Goal: Transaction & Acquisition: Obtain resource

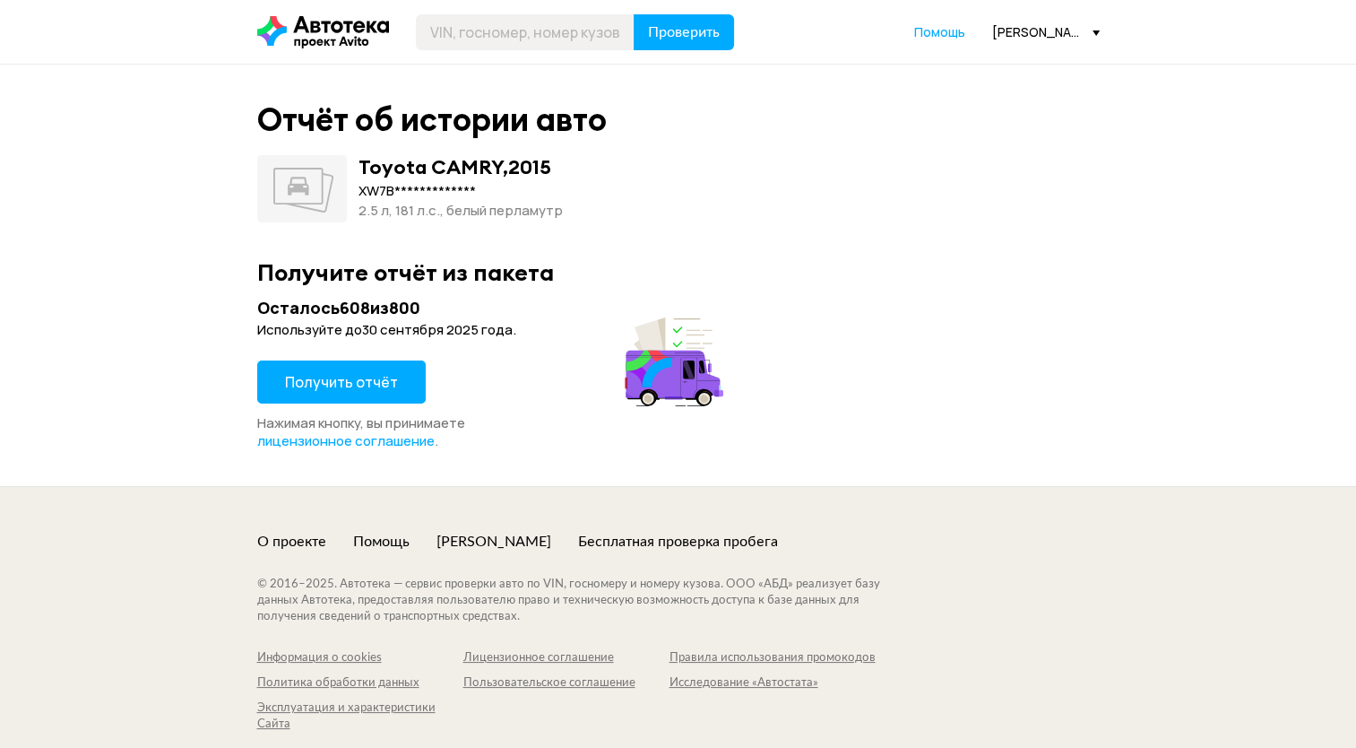
click at [329, 382] on span "Получить отчёт" at bounding box center [341, 382] width 113 height 20
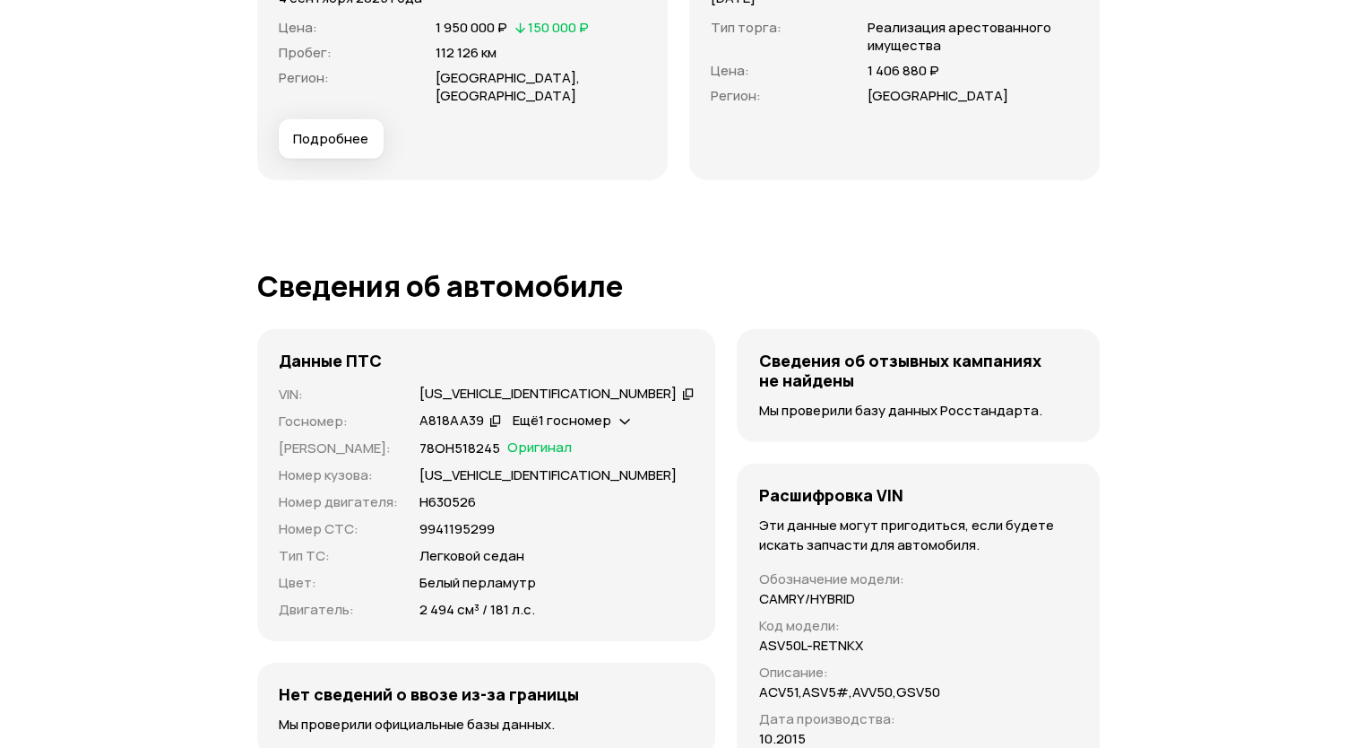
scroll to position [5469, 0]
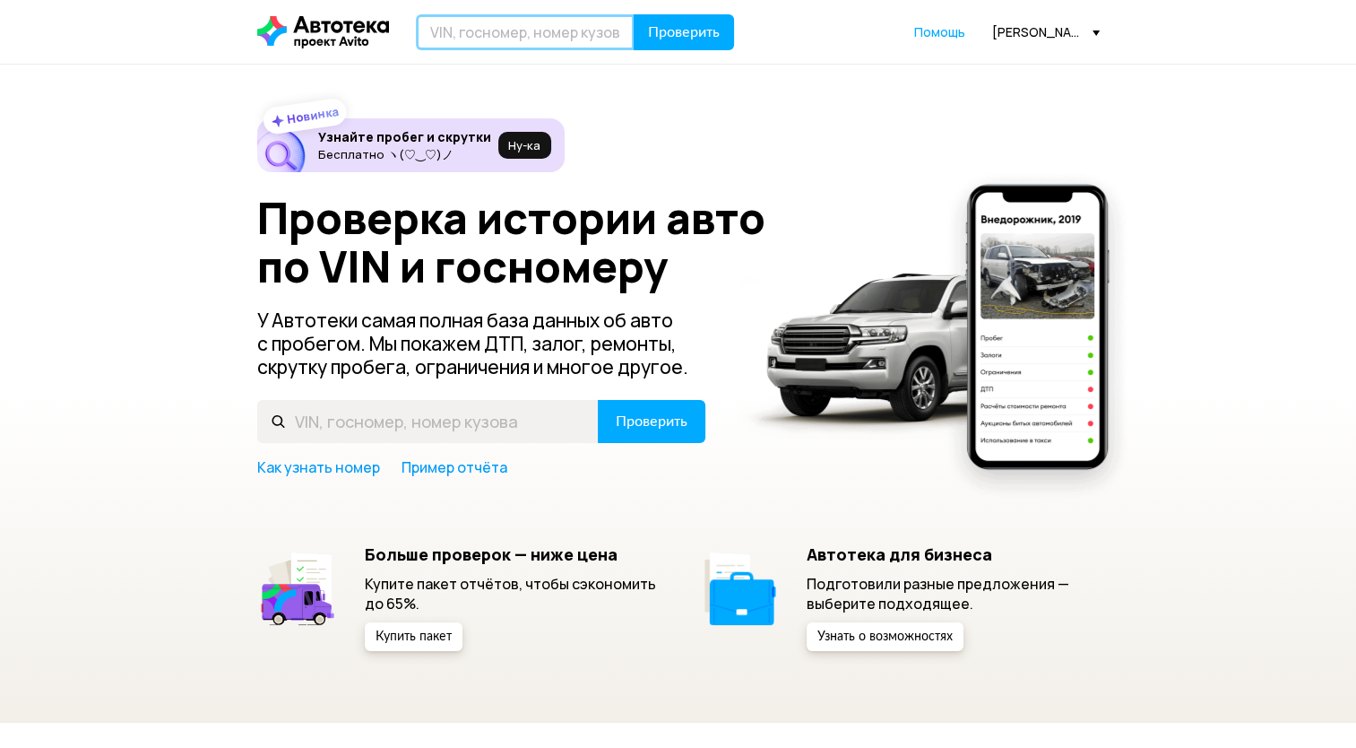
click at [472, 26] on input "text" at bounding box center [525, 32] width 219 height 36
paste input "[VEHICLE_IDENTIFICATION_NUMBER]"
type input "[VEHICLE_IDENTIFICATION_NUMBER]"
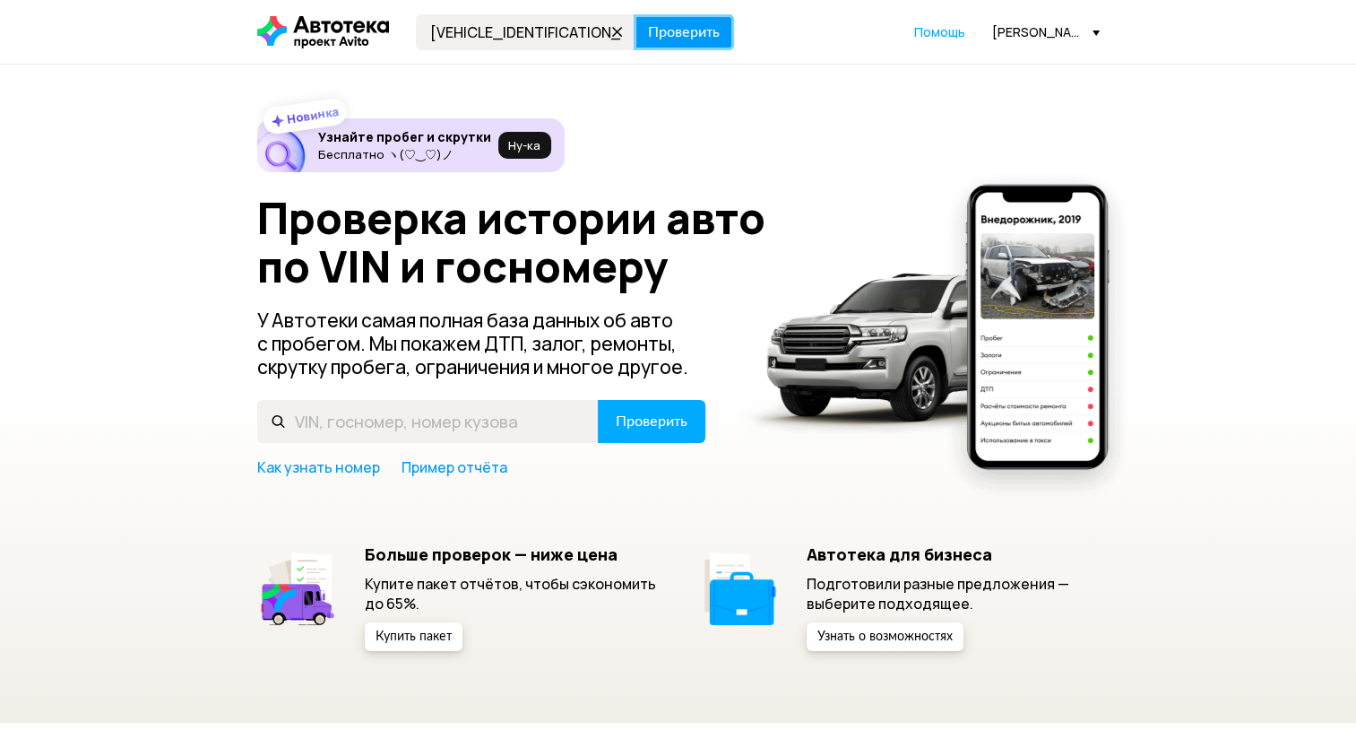
click at [689, 42] on button "Проверить" at bounding box center [684, 32] width 100 height 36
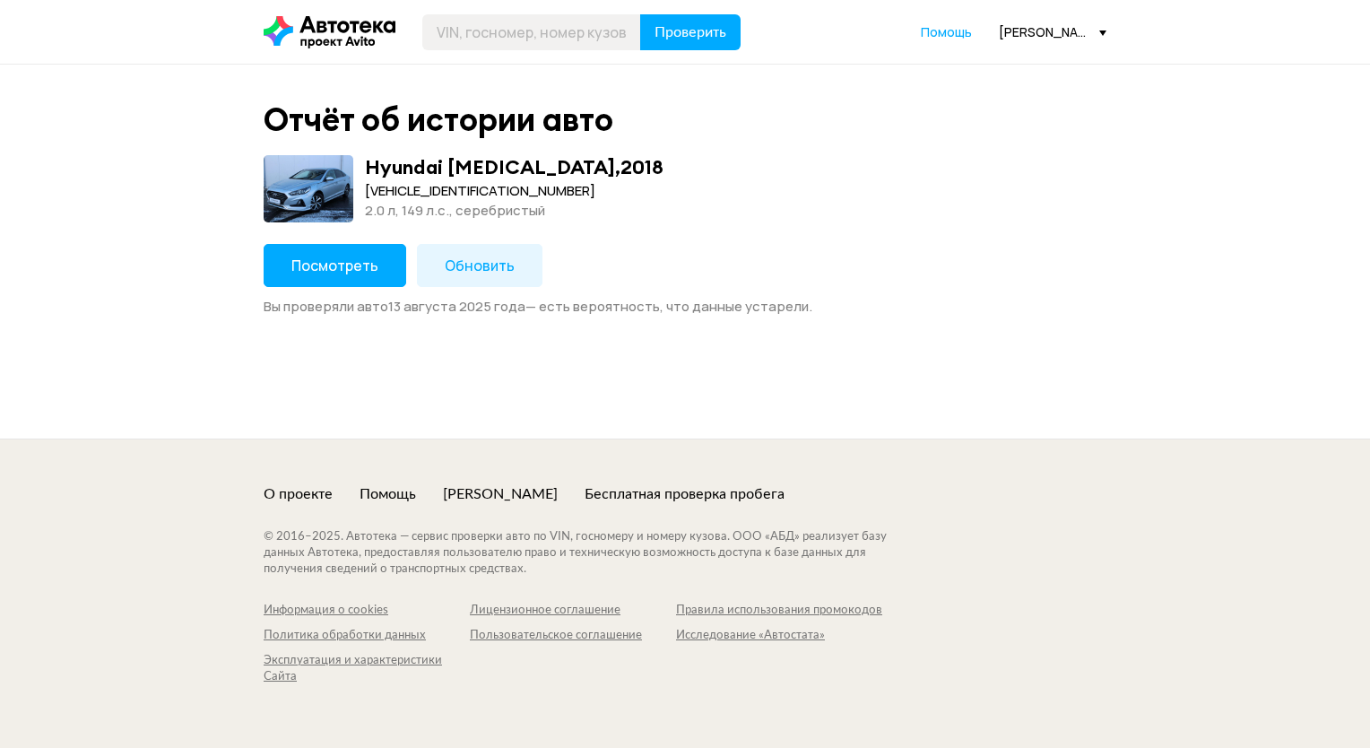
click at [336, 273] on span "Посмотреть" at bounding box center [334, 266] width 87 height 20
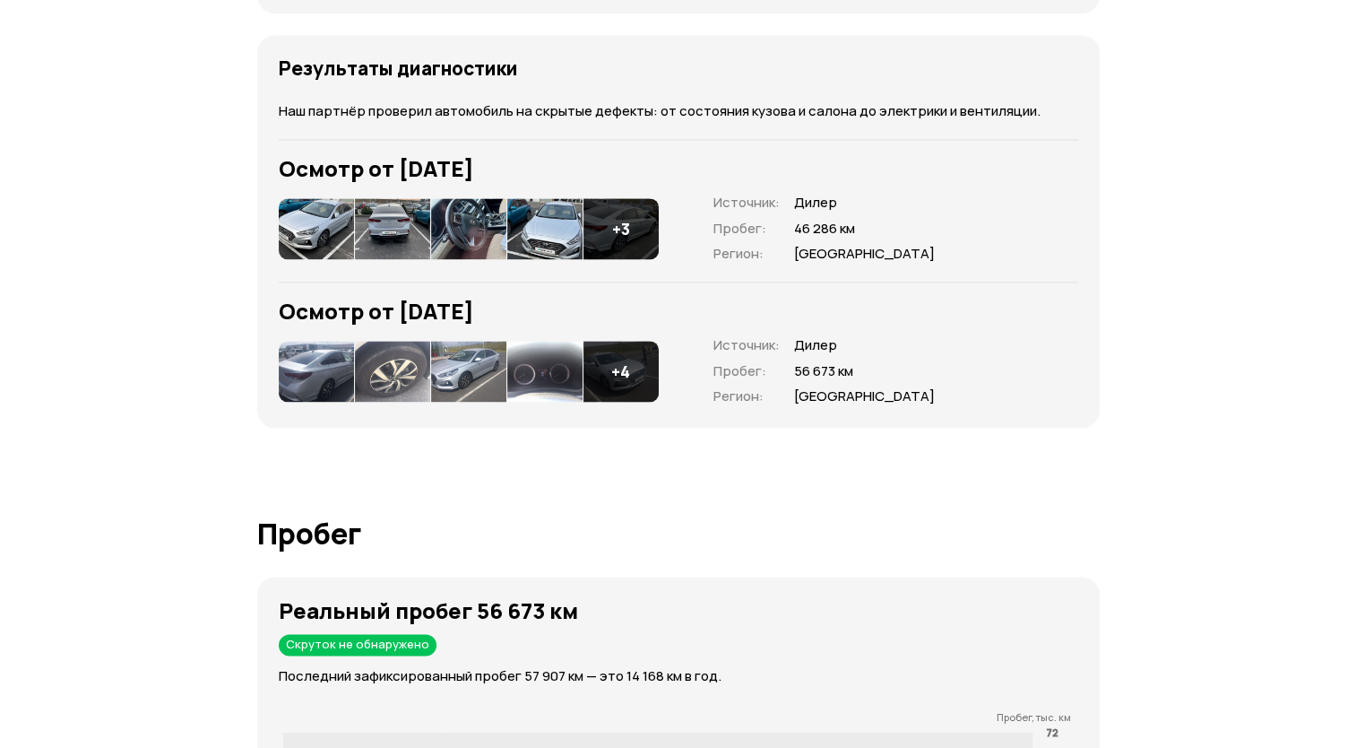
scroll to position [2974, 0]
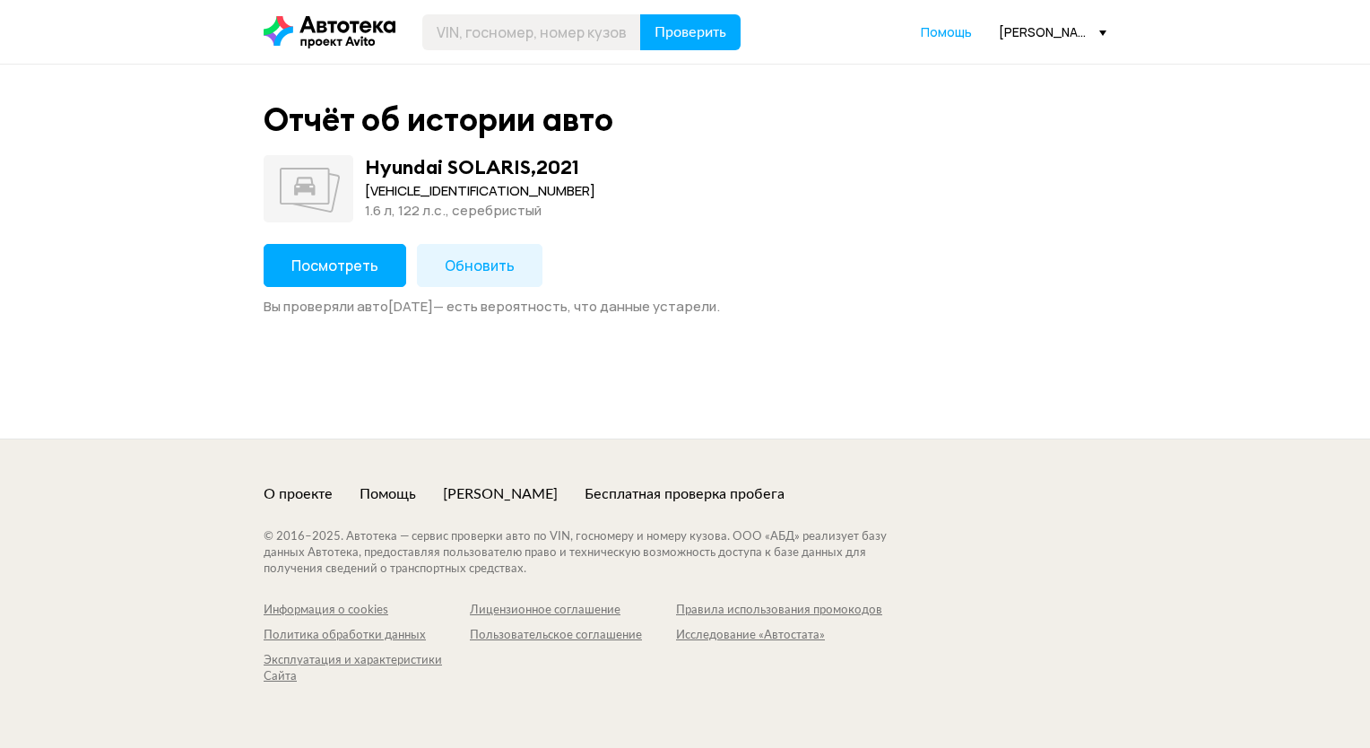
click at [354, 273] on span "Посмотреть" at bounding box center [334, 266] width 87 height 20
click at [466, 260] on span "Обновить" at bounding box center [480, 266] width 70 height 20
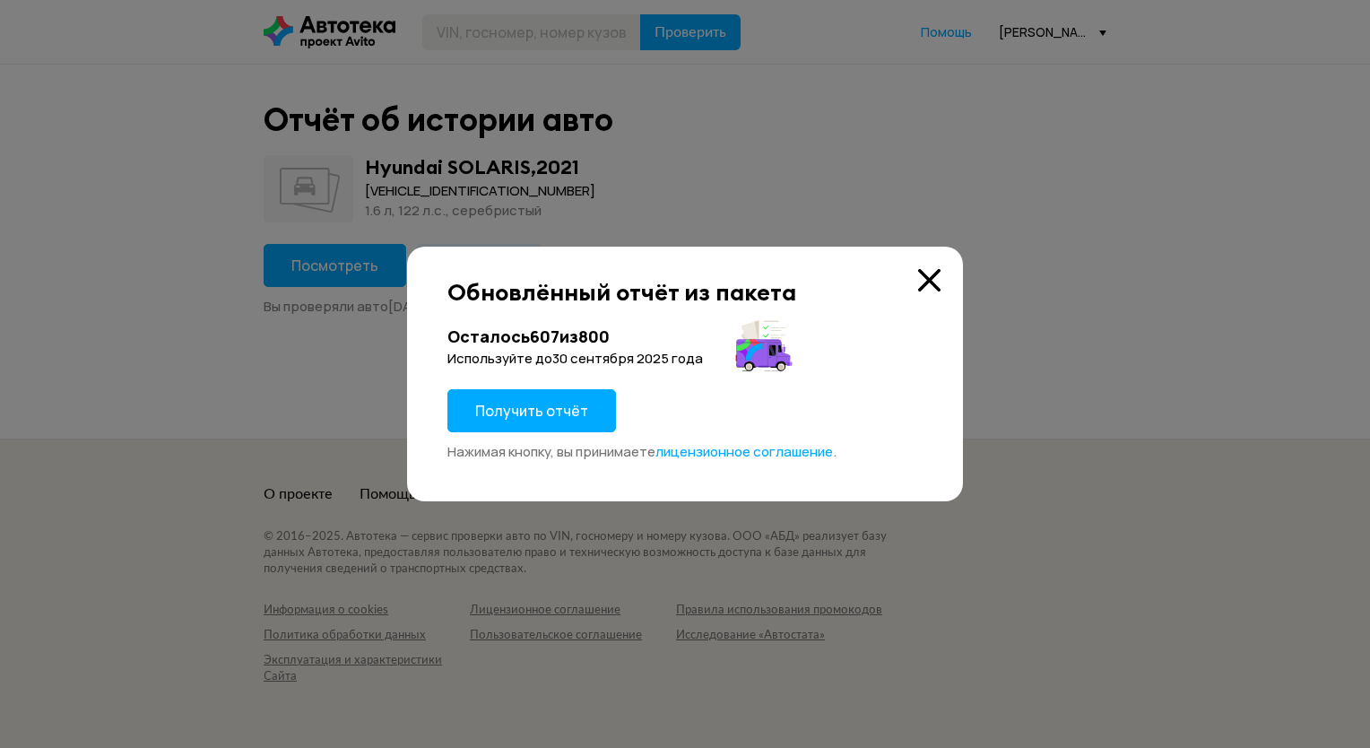
click at [524, 406] on span "Получить отчёт" at bounding box center [531, 411] width 113 height 20
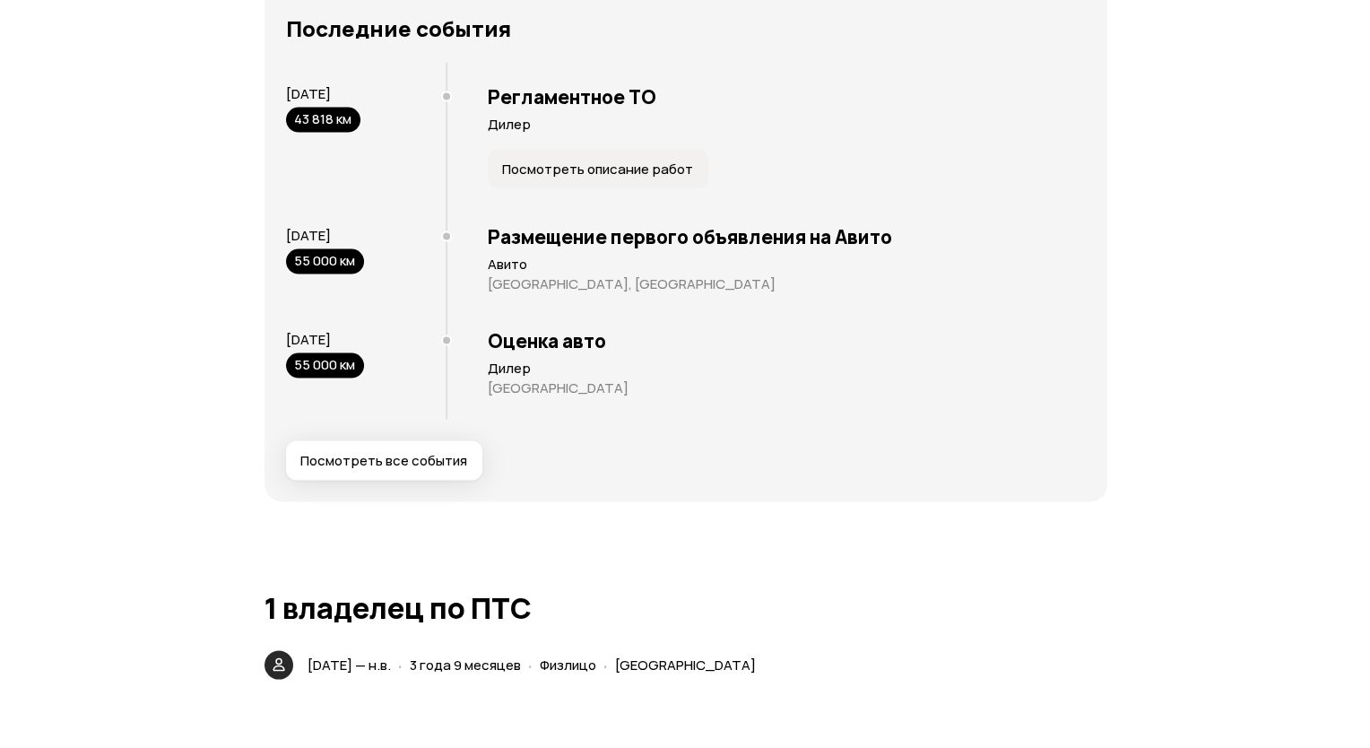
scroll to position [3586, 0]
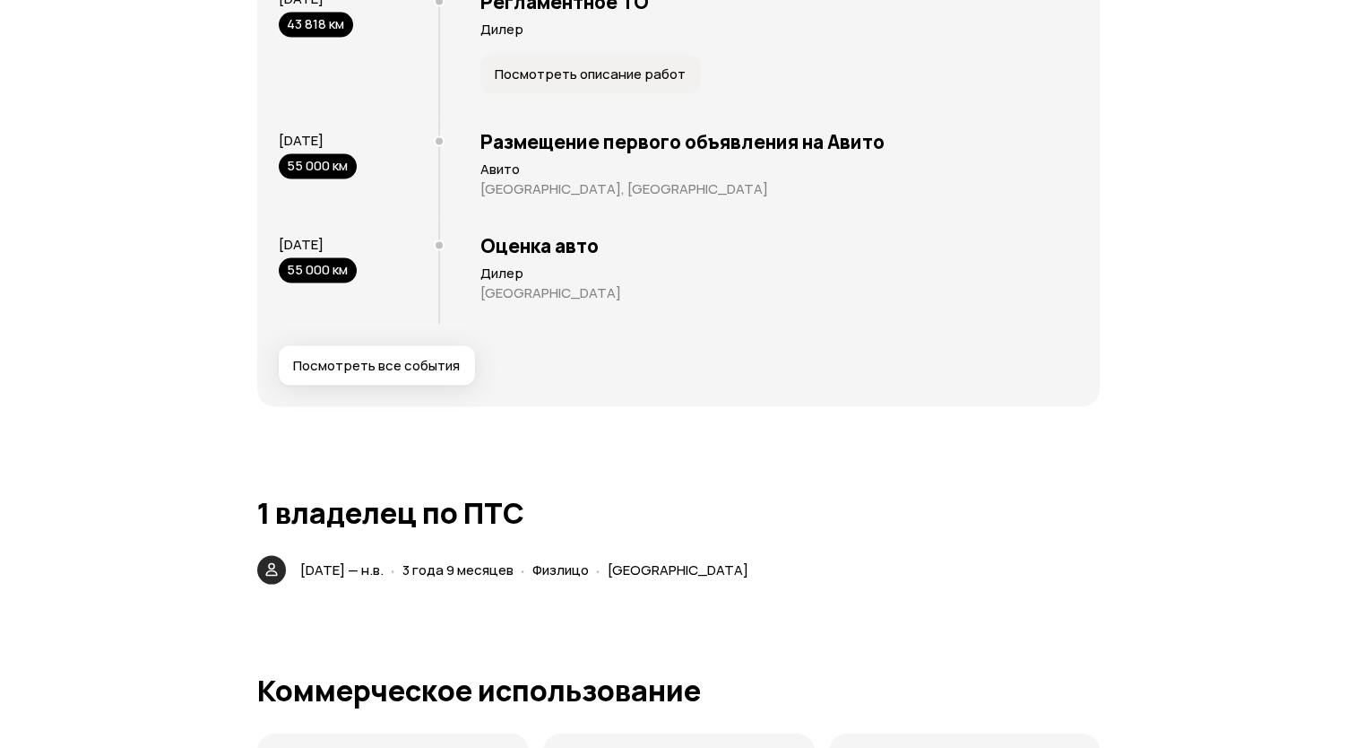
click at [414, 357] on span "Посмотреть все события" at bounding box center [376, 366] width 167 height 18
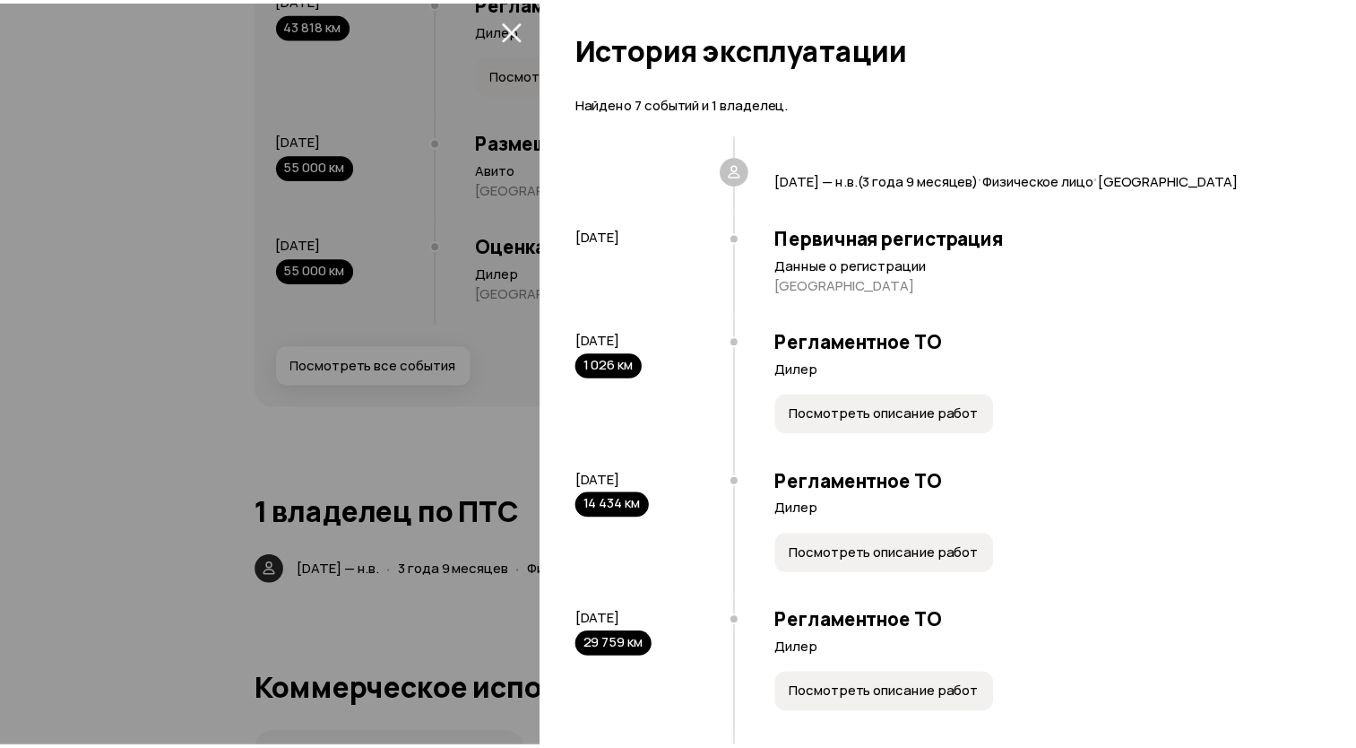
scroll to position [451, 0]
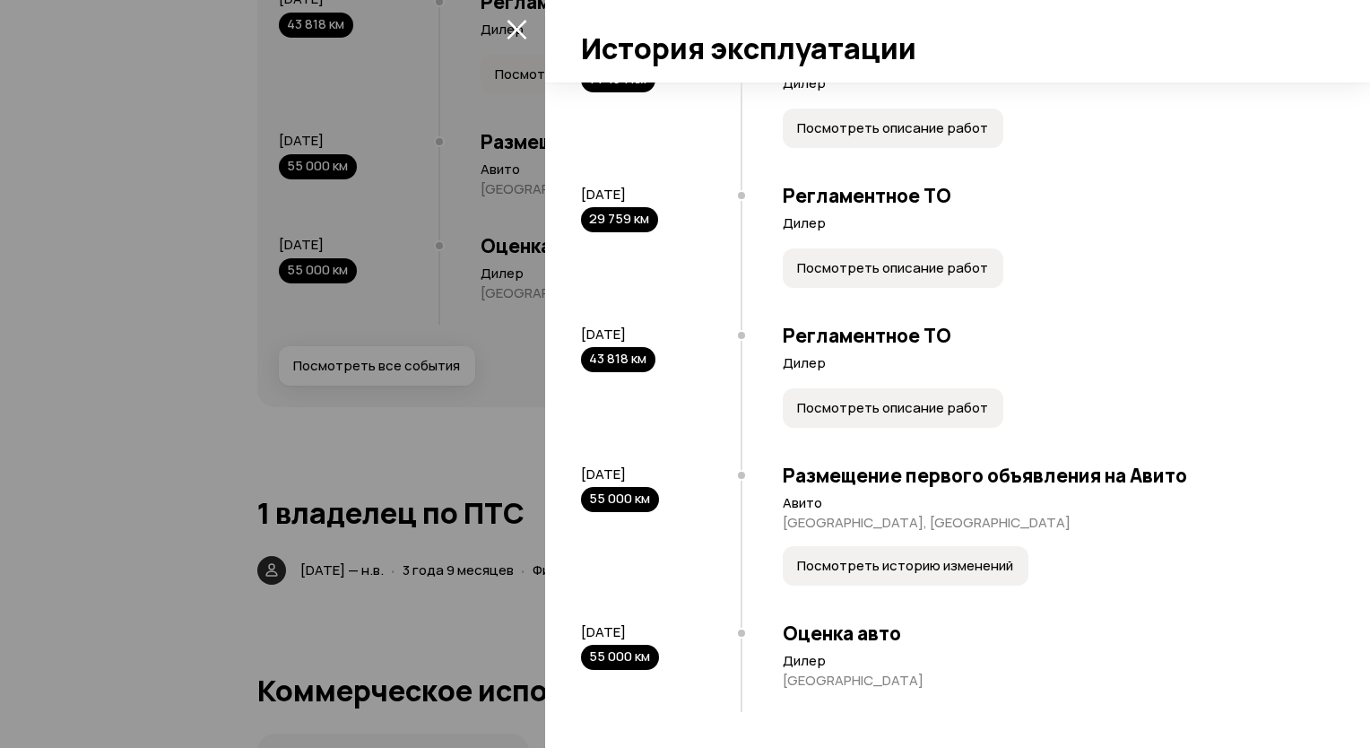
click at [182, 437] on div at bounding box center [685, 374] width 1370 height 748
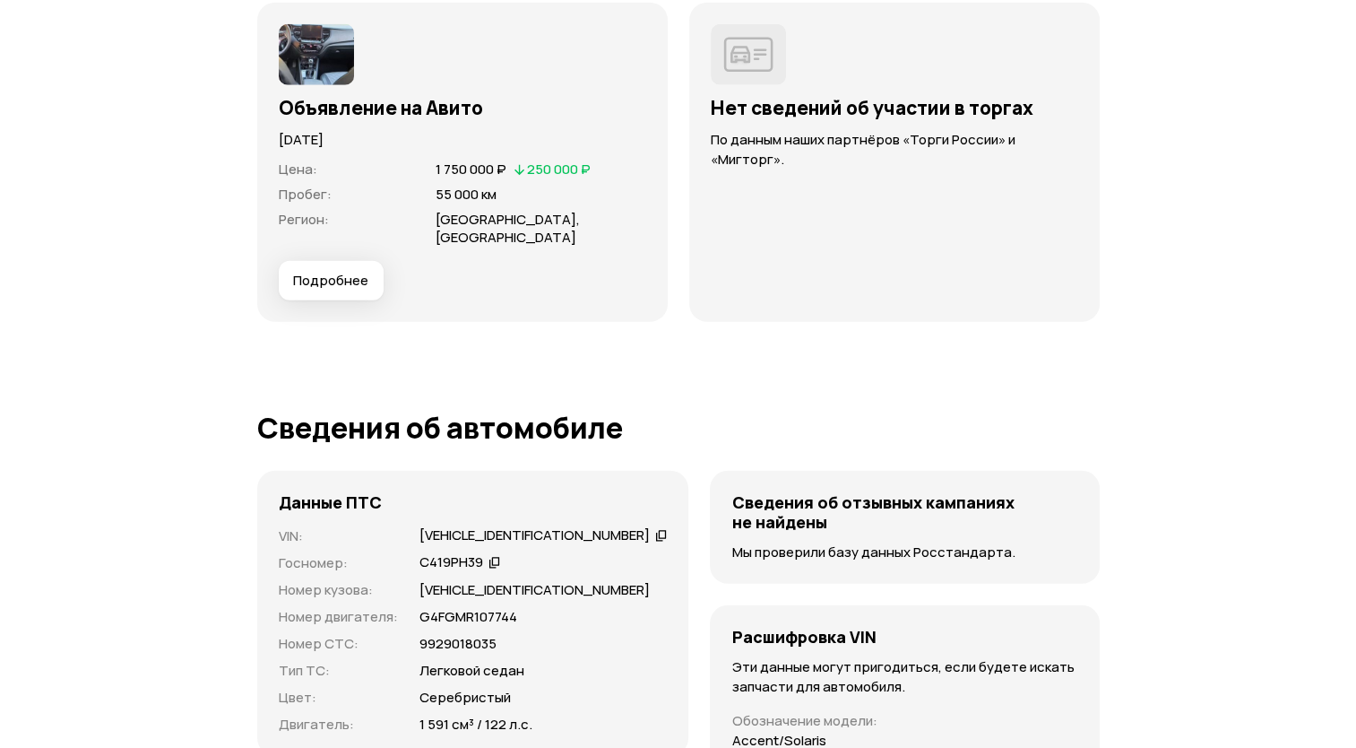
scroll to position [4931, 0]
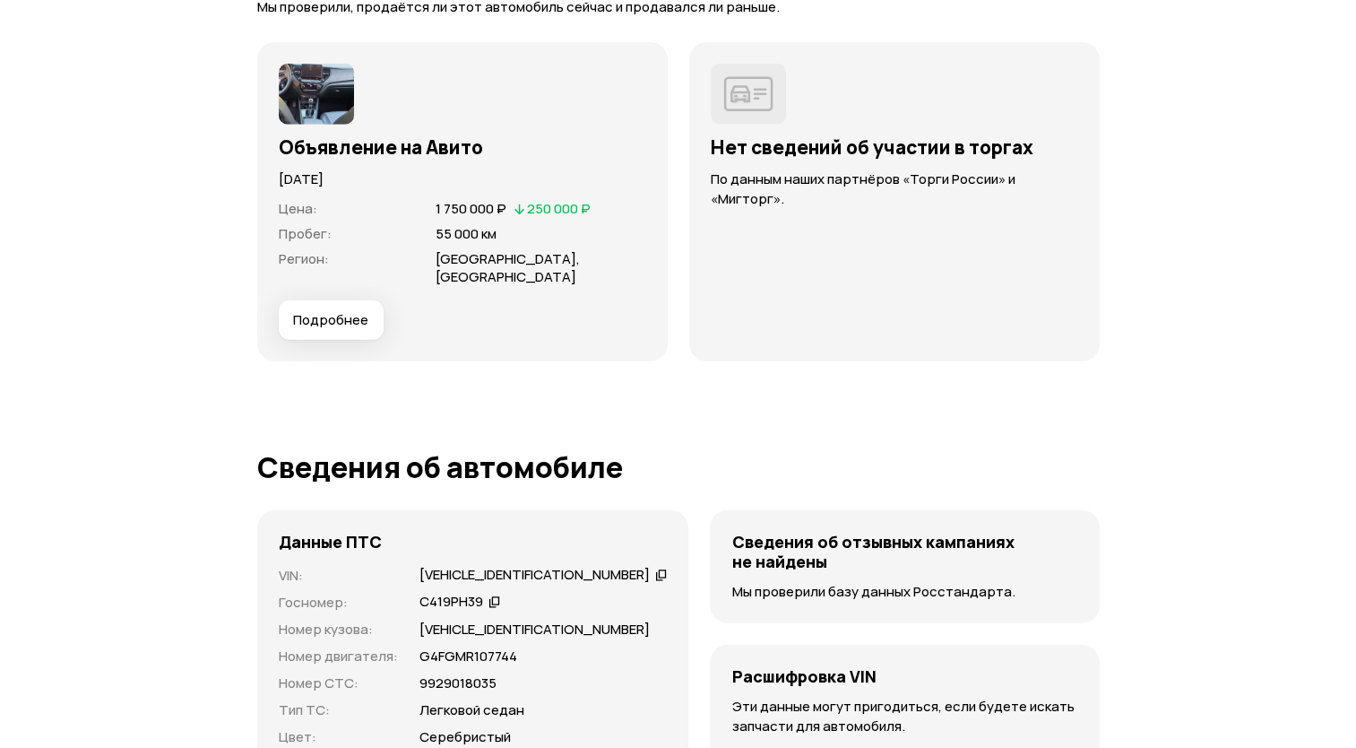
click at [330, 327] on span "Подробнее" at bounding box center [330, 320] width 75 height 18
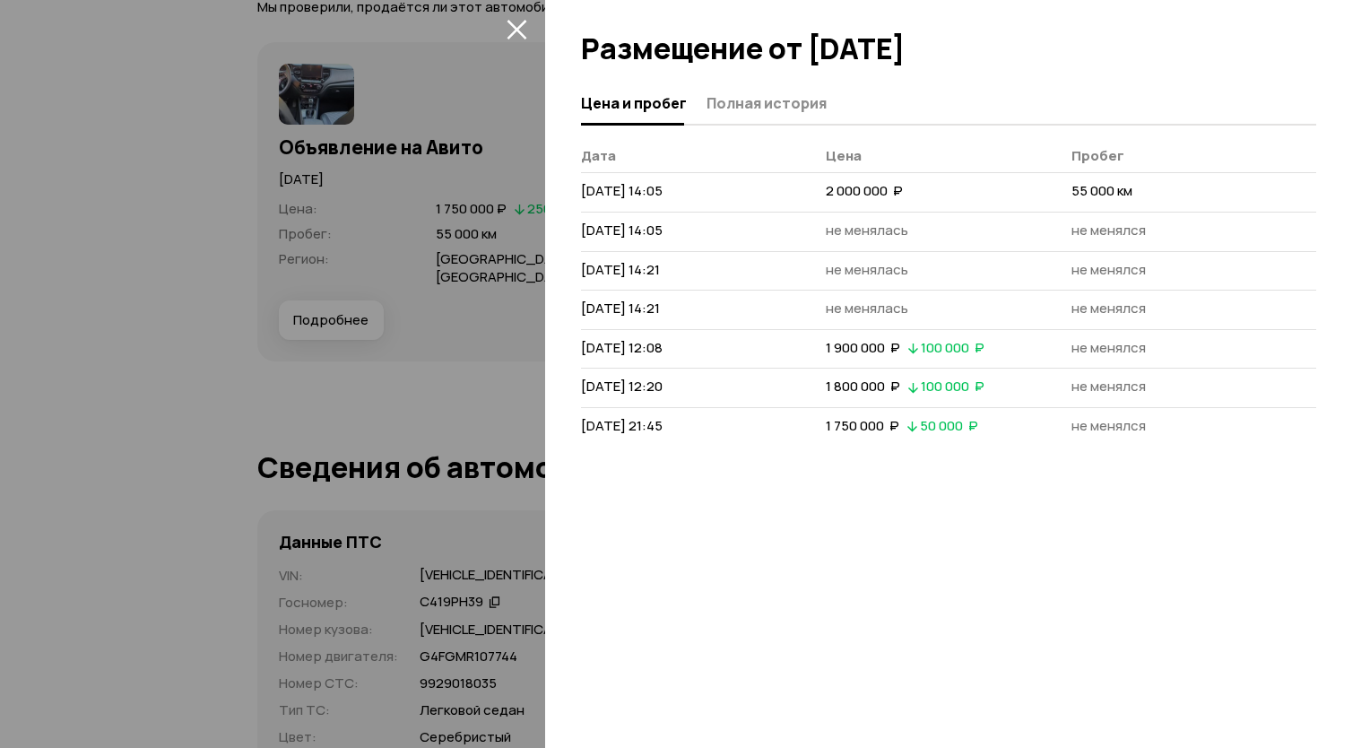
click at [511, 34] on icon "закрыть" at bounding box center [517, 30] width 20 height 20
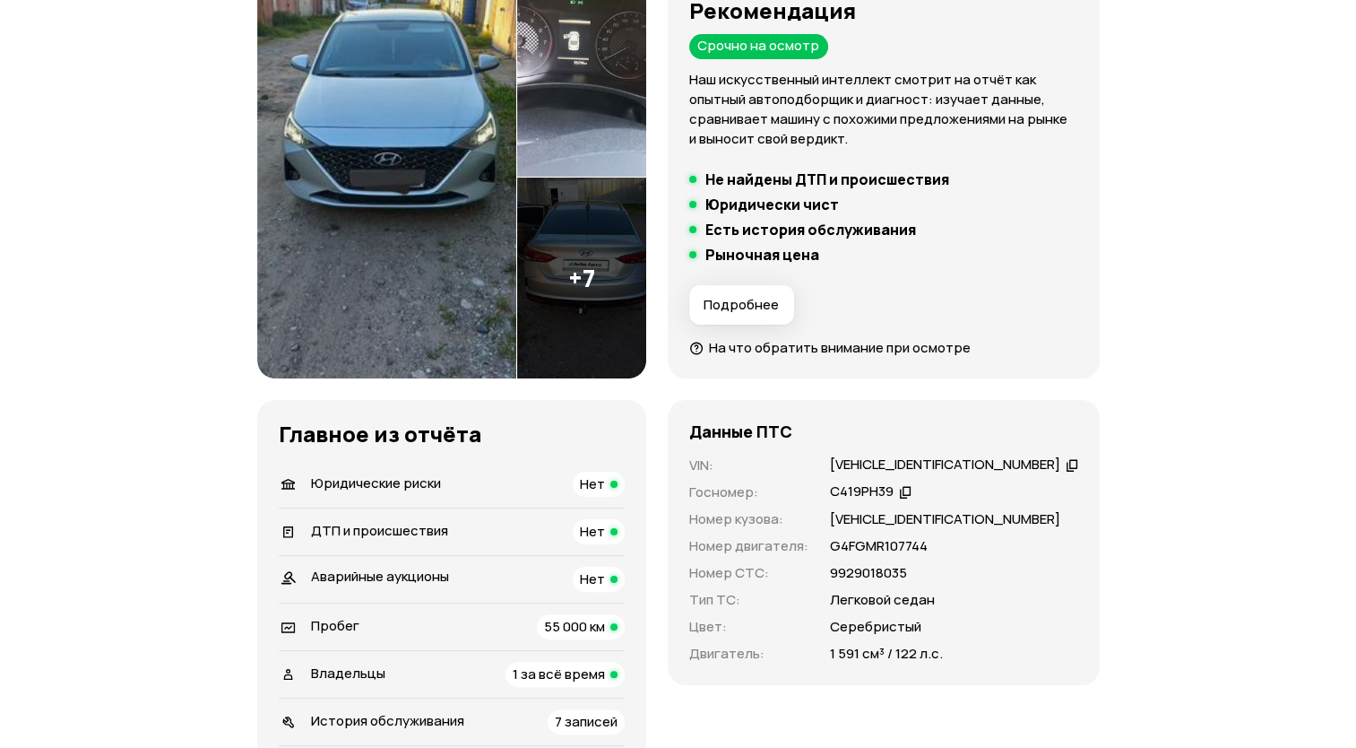
scroll to position [448, 0]
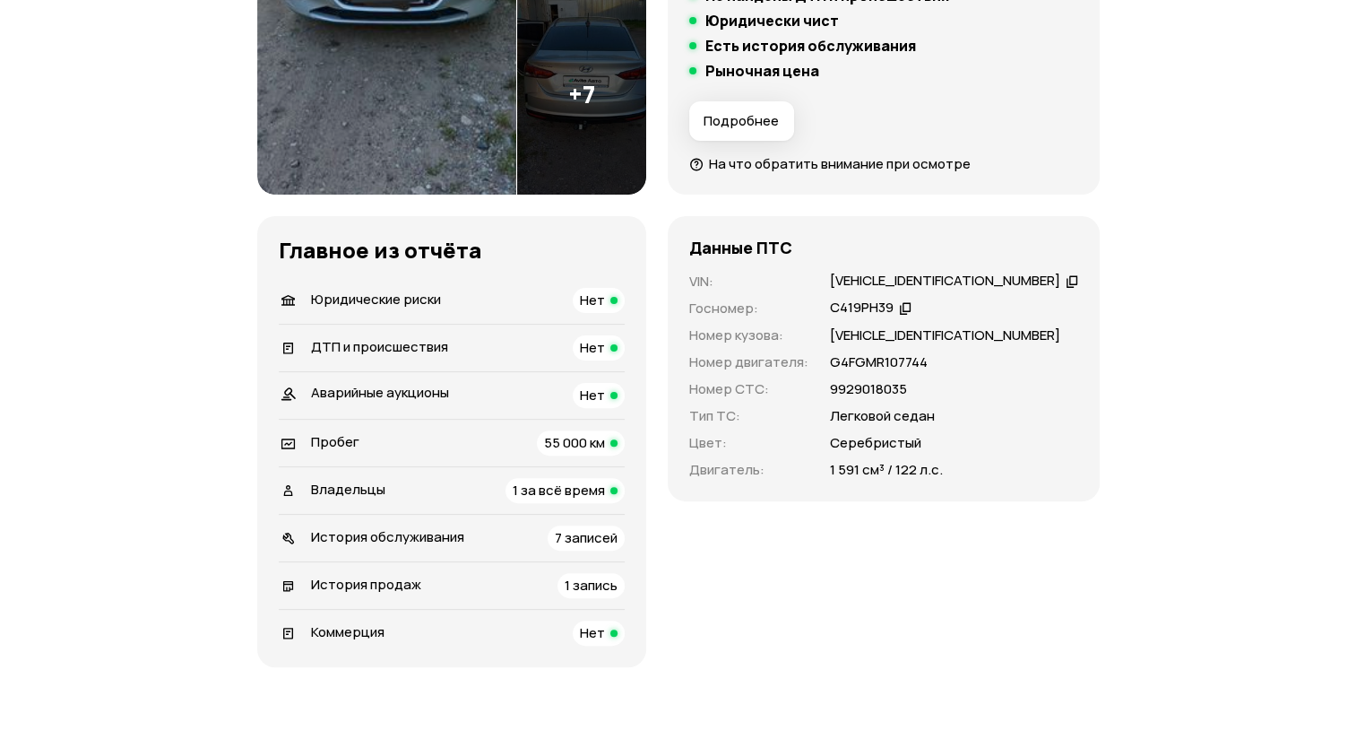
click at [945, 277] on div "Z94K341CBNR326663" at bounding box center [945, 281] width 230 height 19
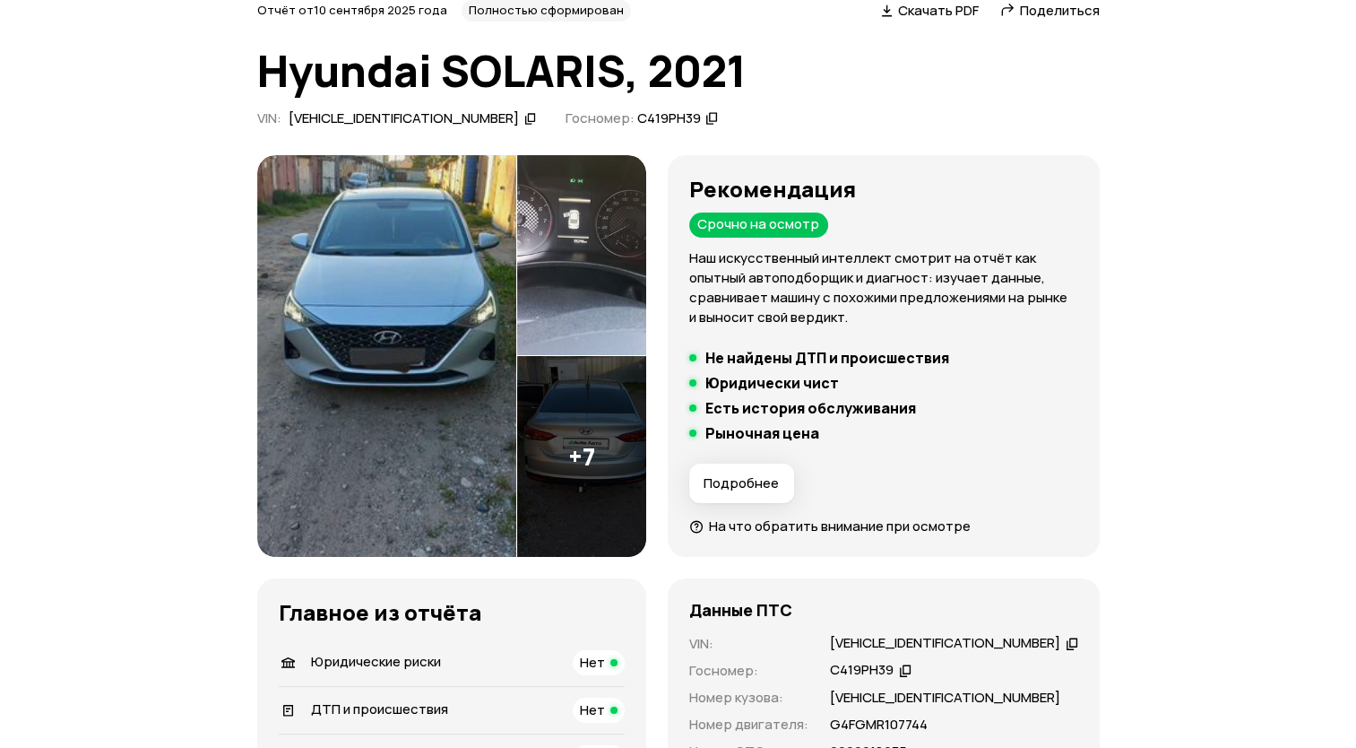
scroll to position [0, 0]
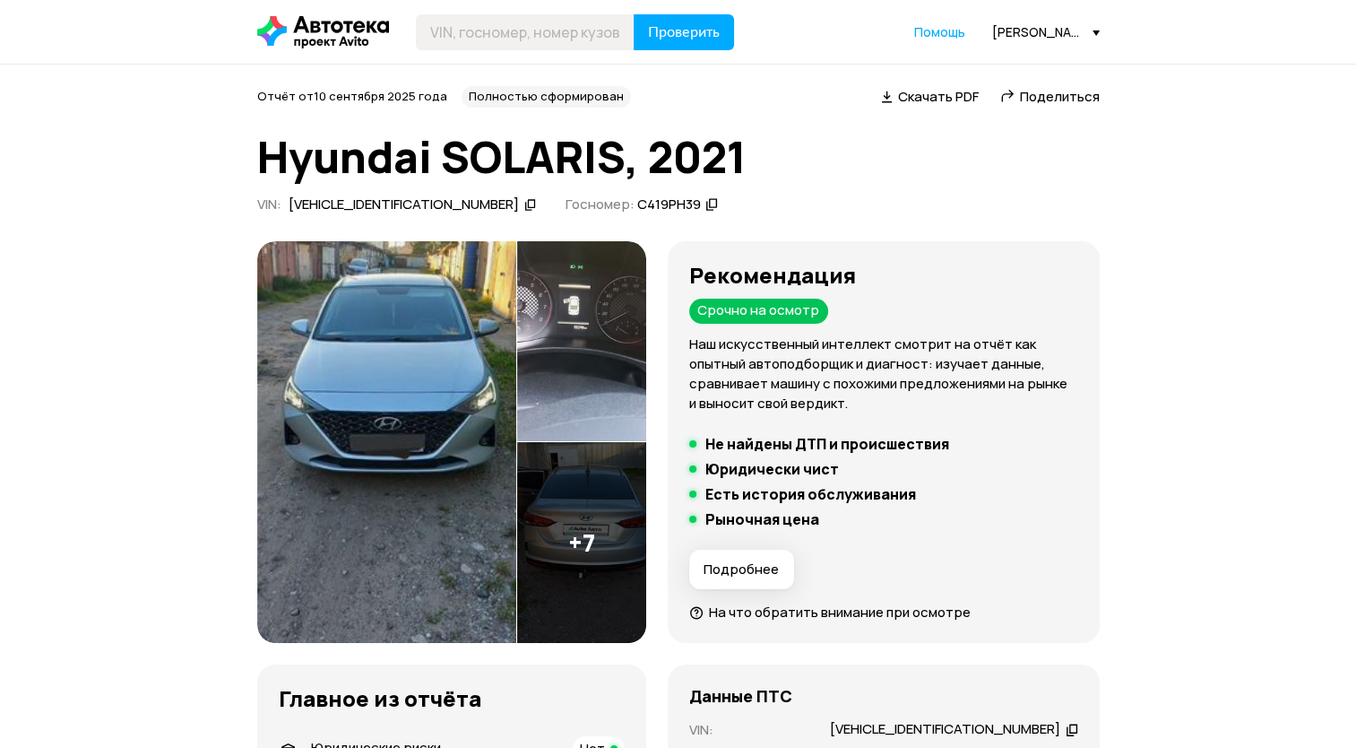
click at [415, 210] on div "Z94K341CBNR326663" at bounding box center [404, 204] width 230 height 19
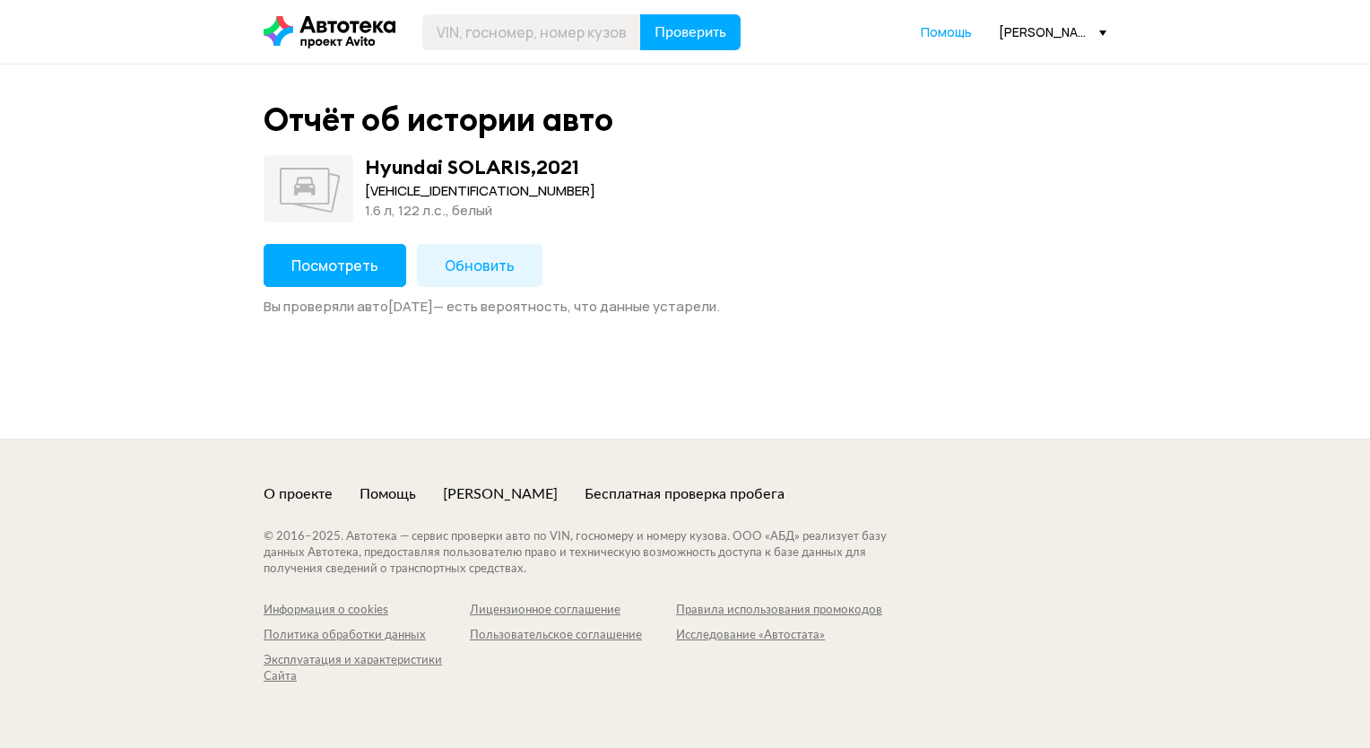
click at [363, 264] on span "Посмотреть" at bounding box center [334, 266] width 87 height 20
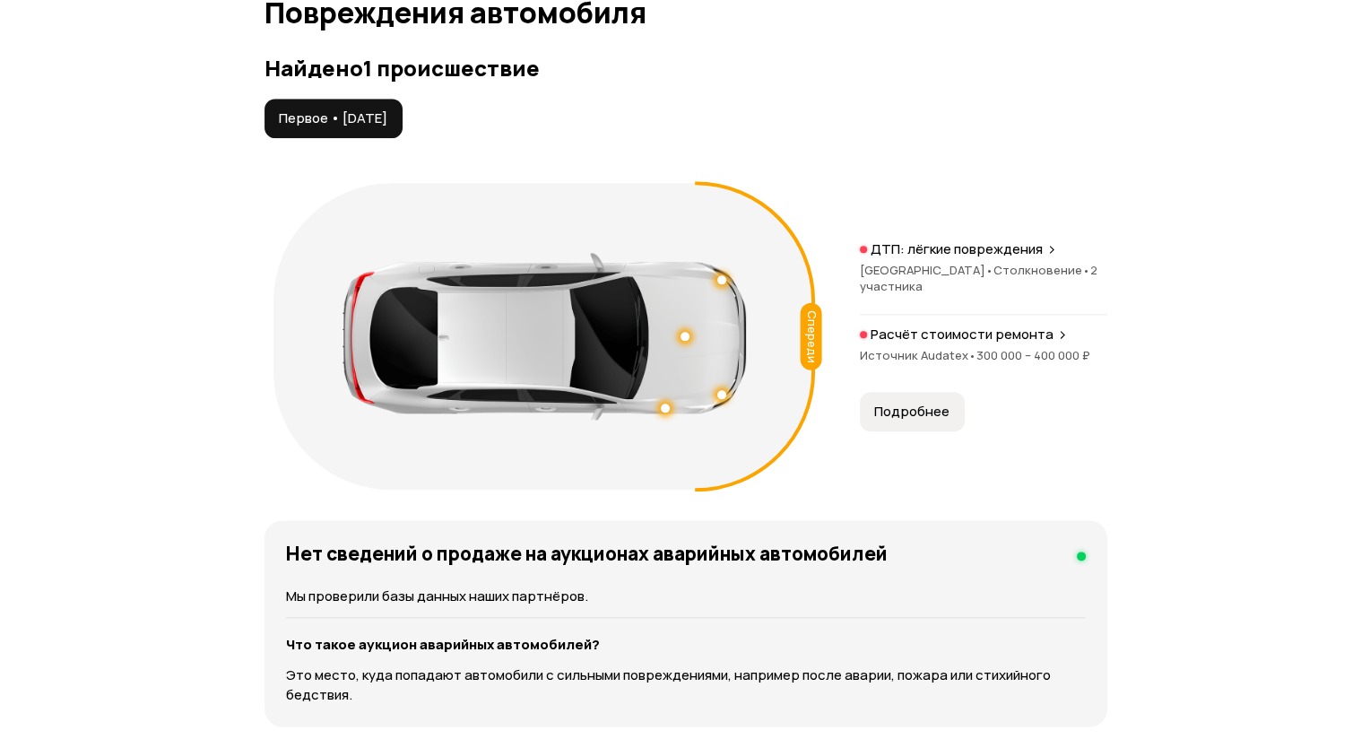
scroll to position [2062, 0]
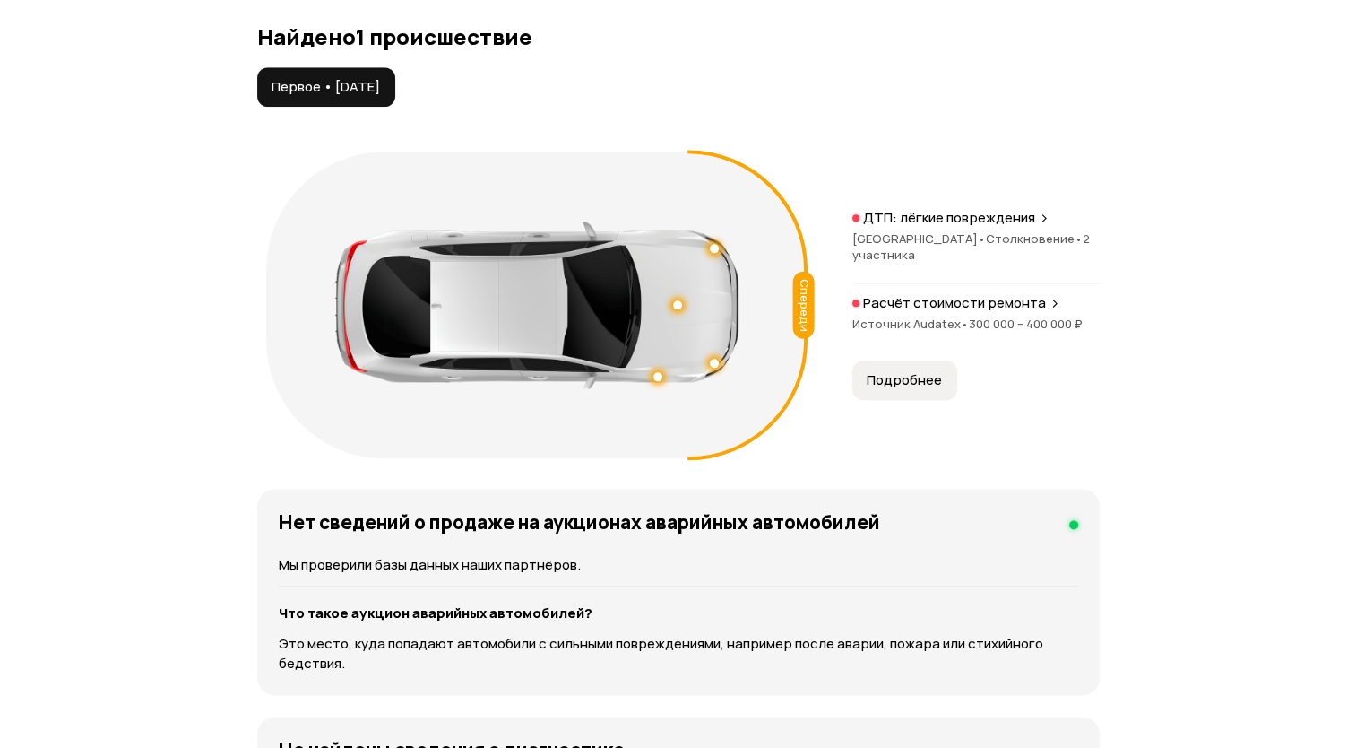
click at [864, 317] on span "Источник Audatex •" at bounding box center [911, 324] width 117 height 16
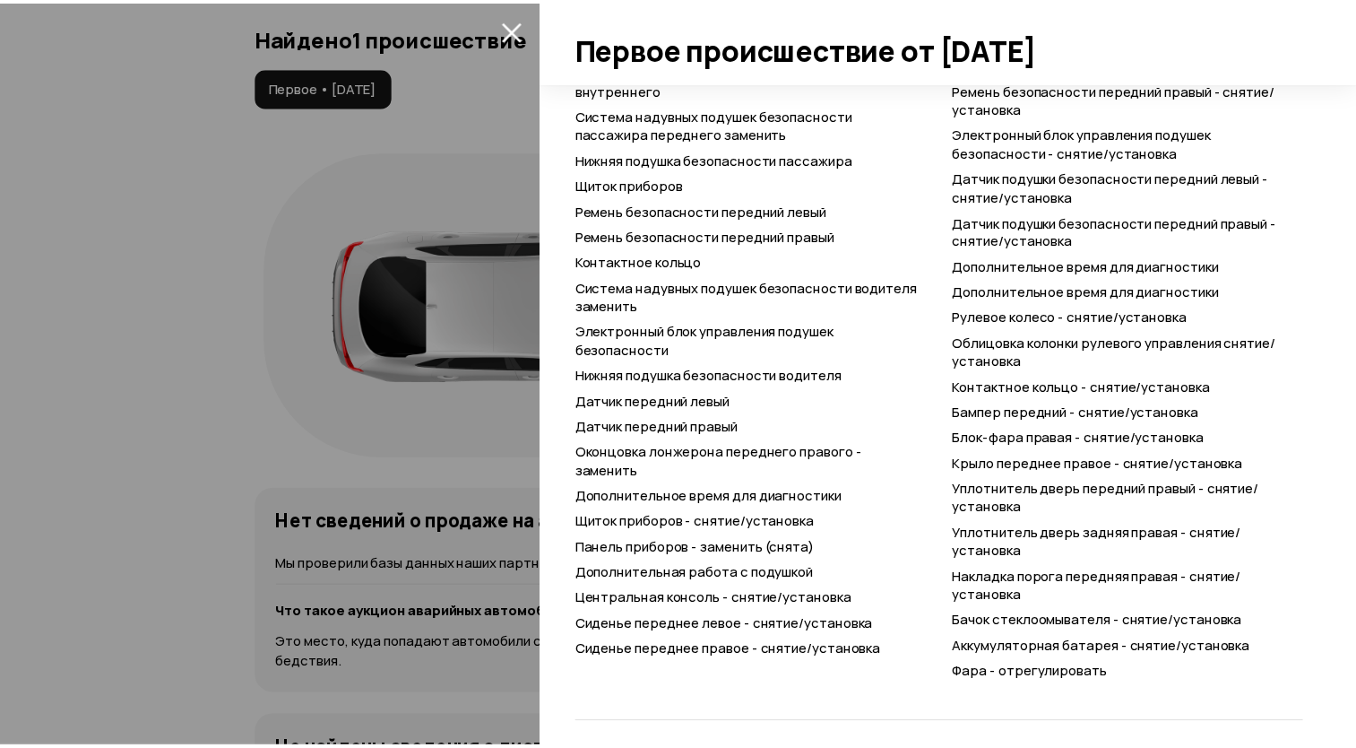
scroll to position [1068, 0]
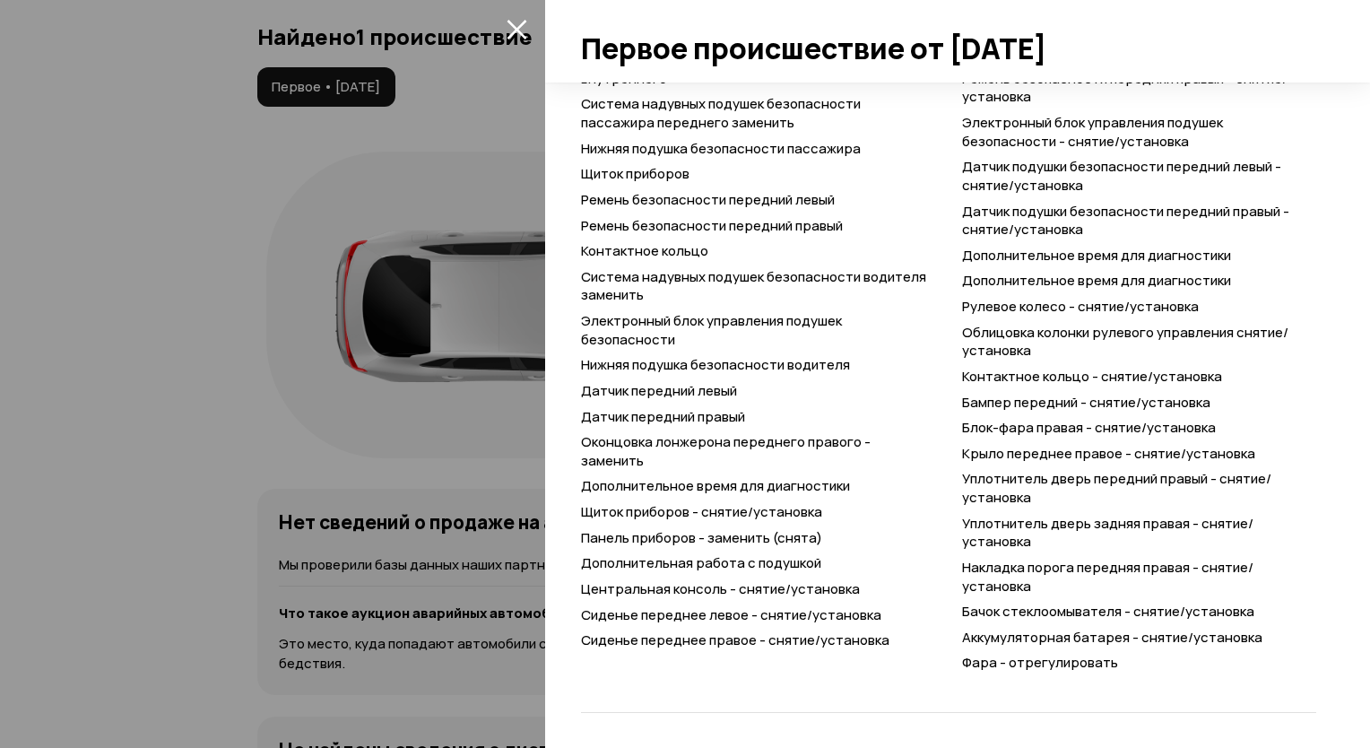
click at [511, 31] on icon "закрыть" at bounding box center [517, 29] width 21 height 21
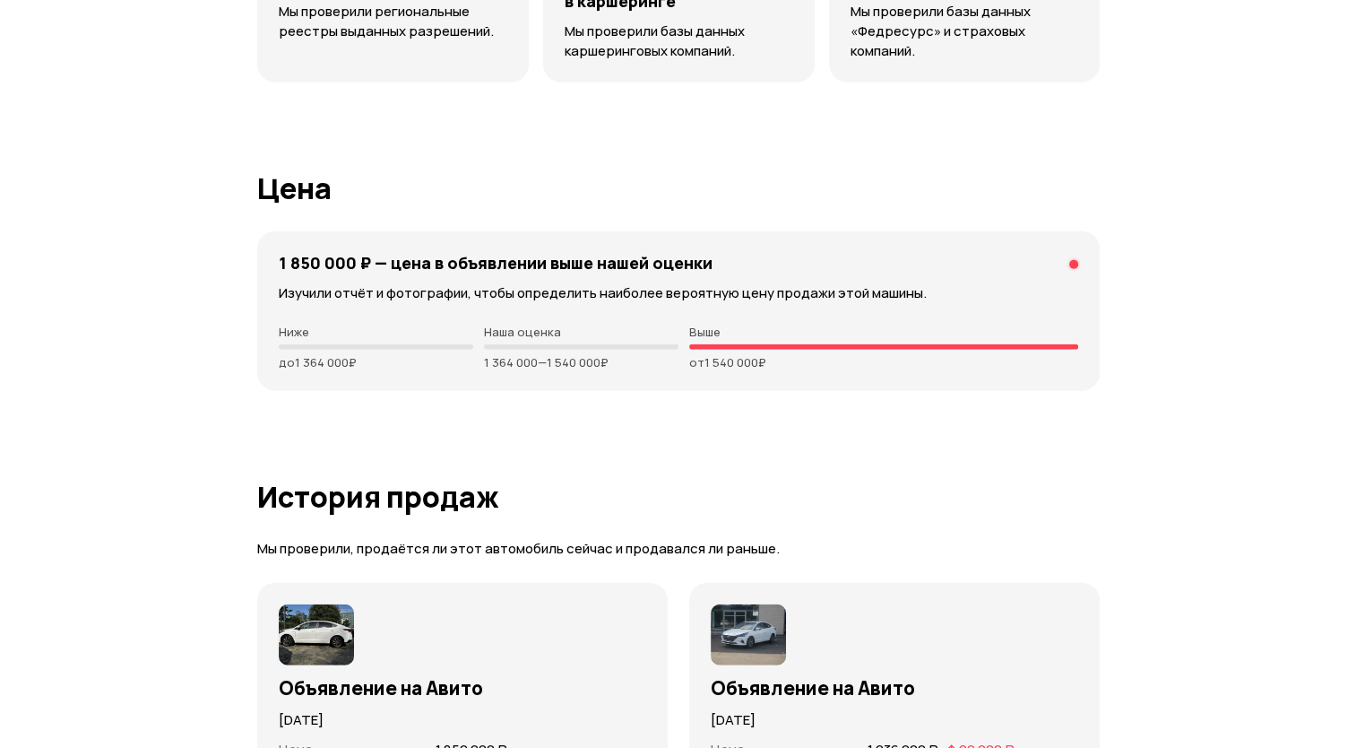
scroll to position [4572, 0]
